Goal: Task Accomplishment & Management: Complete application form

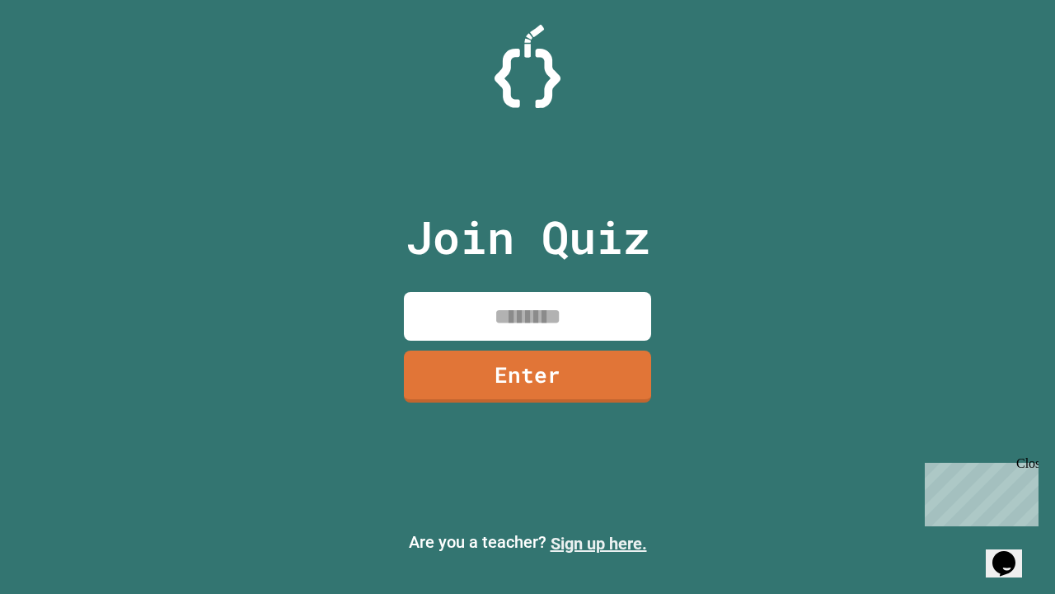
click at [599, 543] on link "Sign up here." at bounding box center [599, 543] width 96 height 20
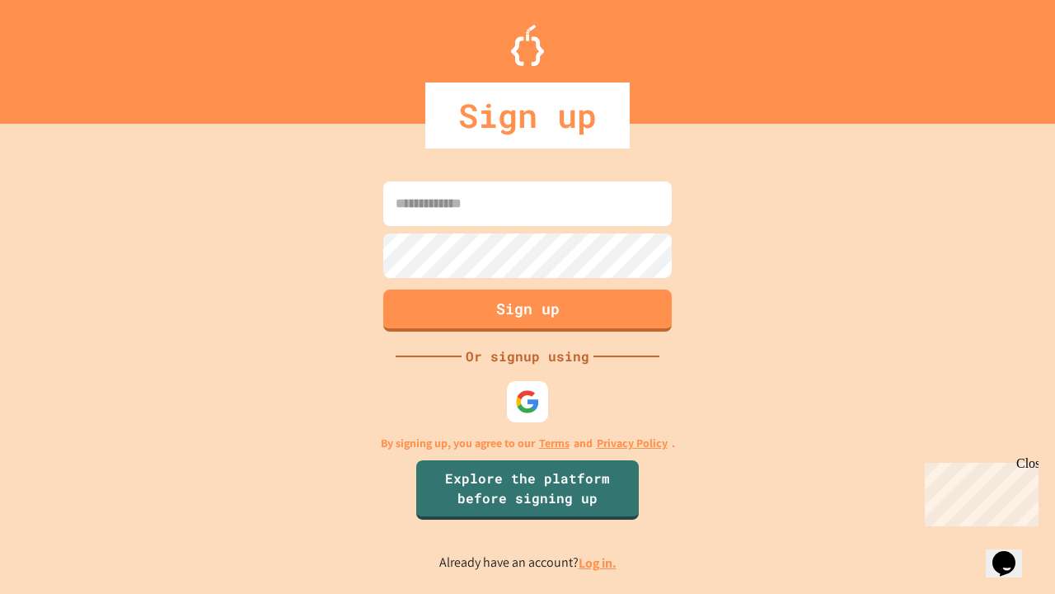
click at [599, 562] on link "Log in." at bounding box center [598, 562] width 38 height 17
